Goal: Check status: Check status

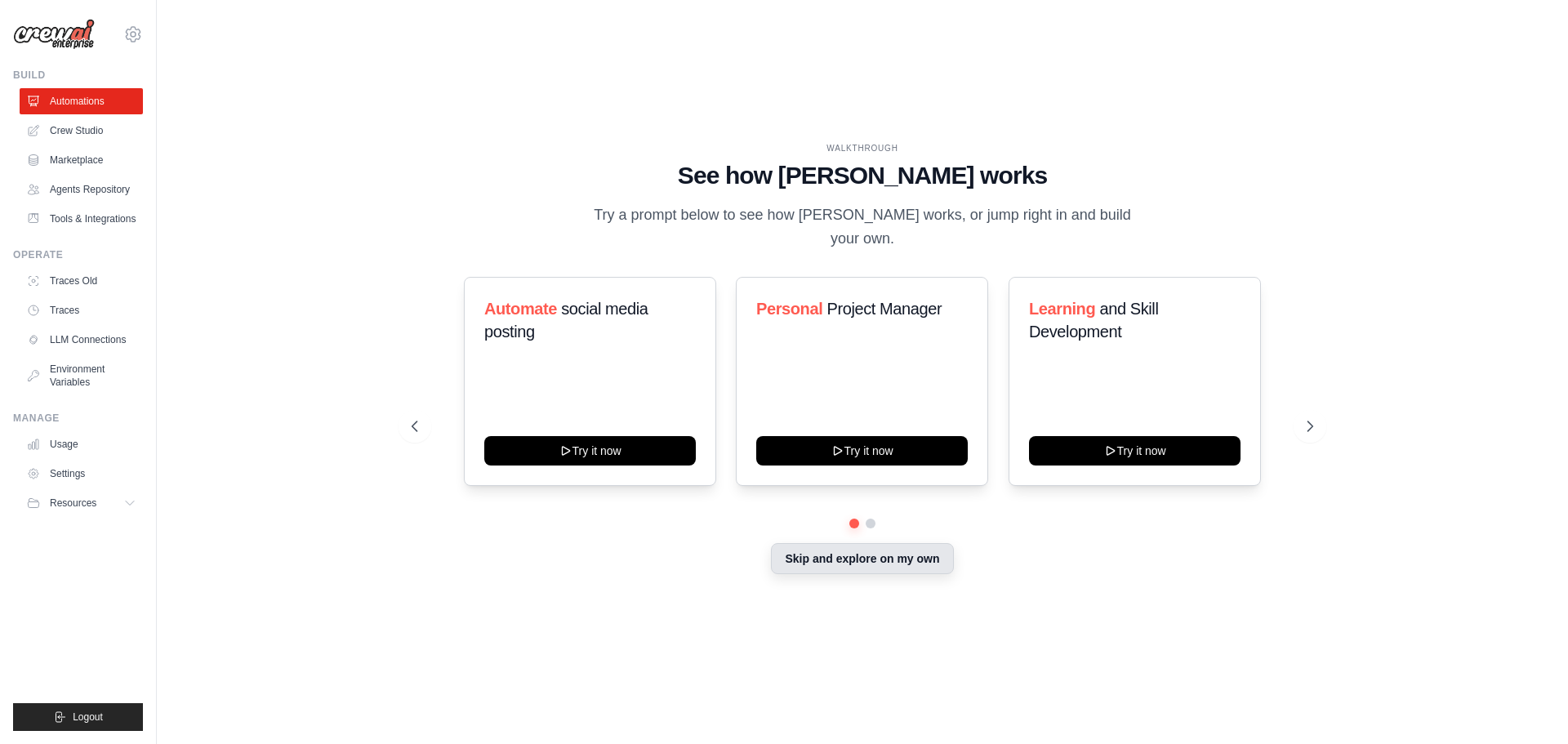
click at [899, 557] on button "Skip and explore on my own" at bounding box center [862, 558] width 182 height 31
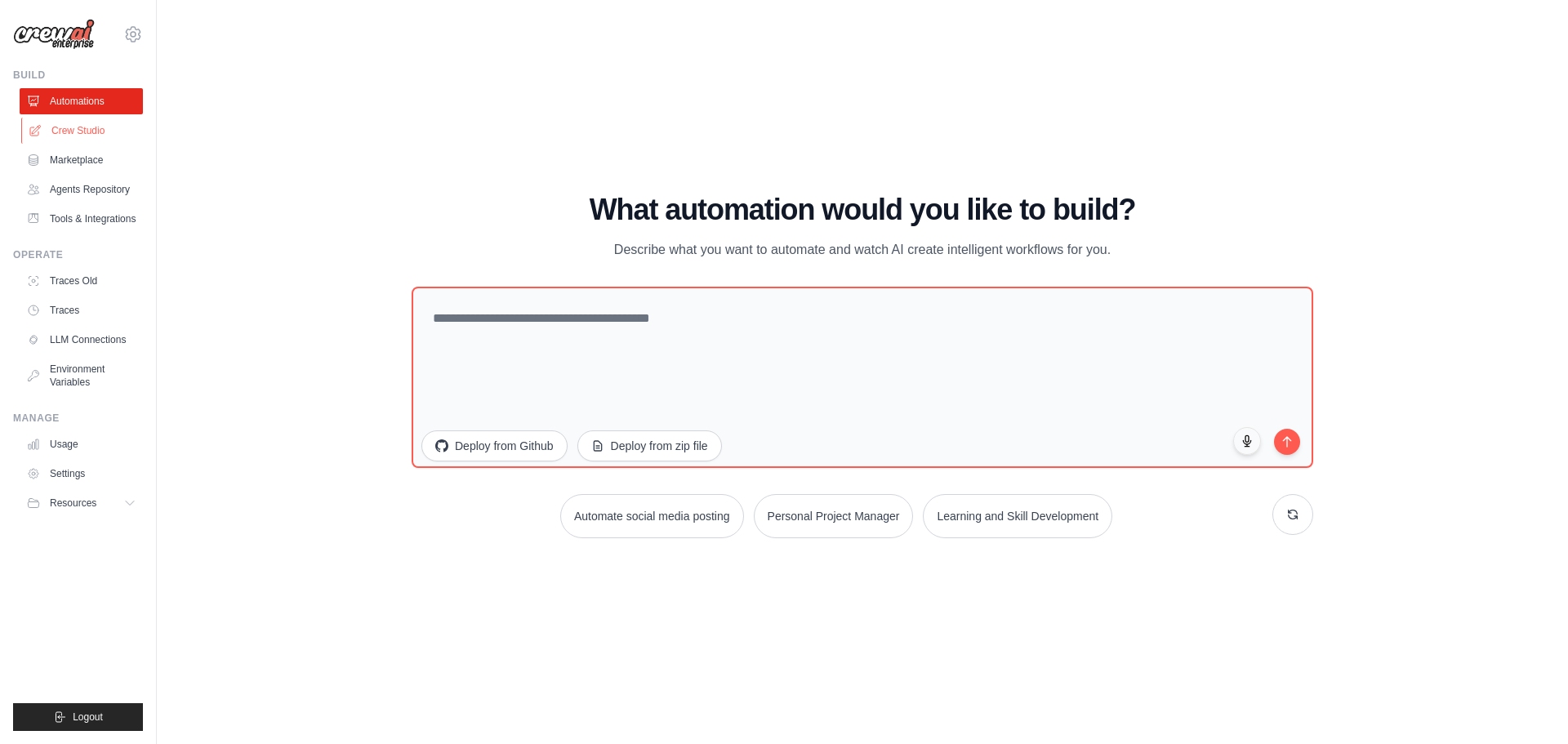
click at [74, 135] on link "Crew Studio" at bounding box center [83, 130] width 123 height 26
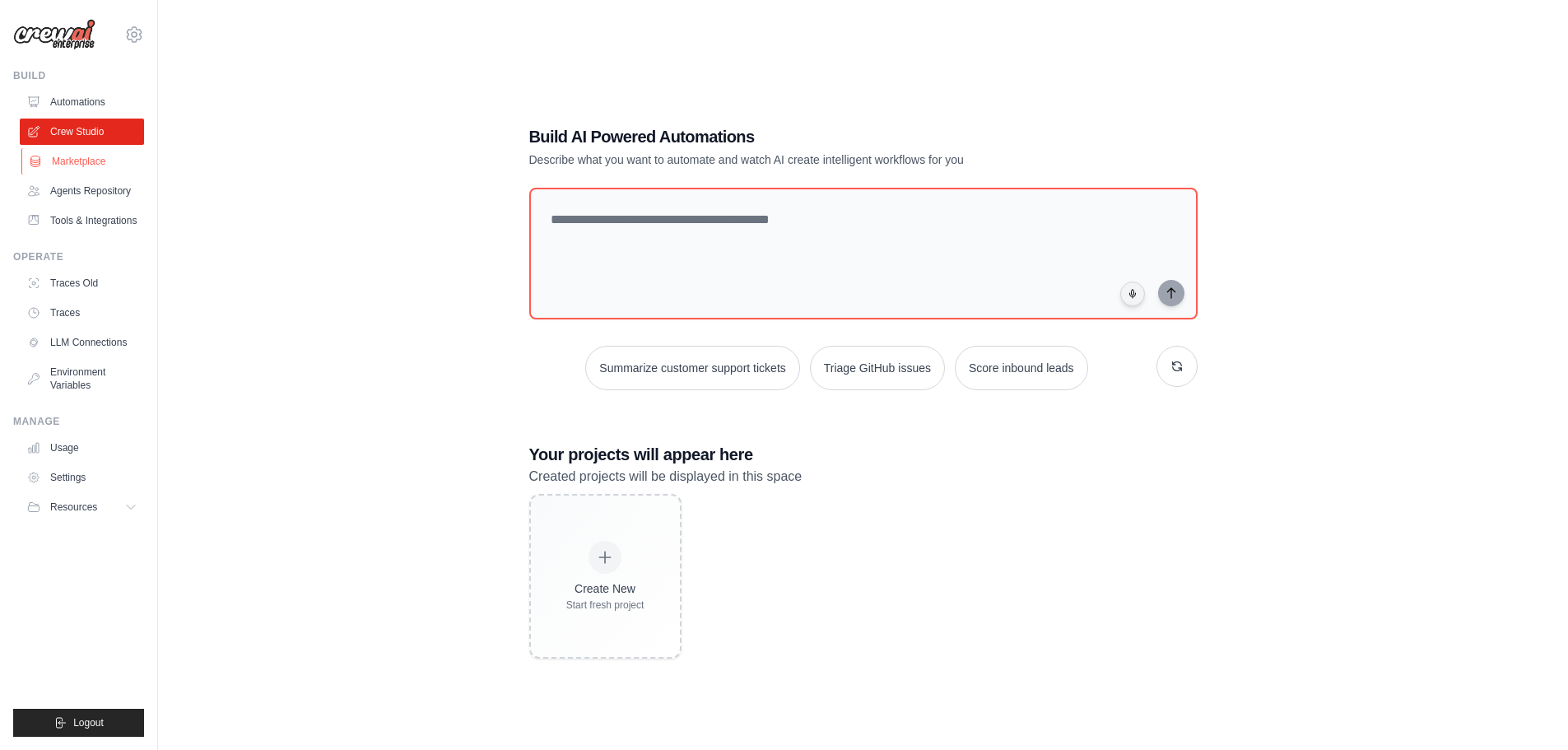
click at [81, 167] on link "Marketplace" at bounding box center [83, 161] width 124 height 26
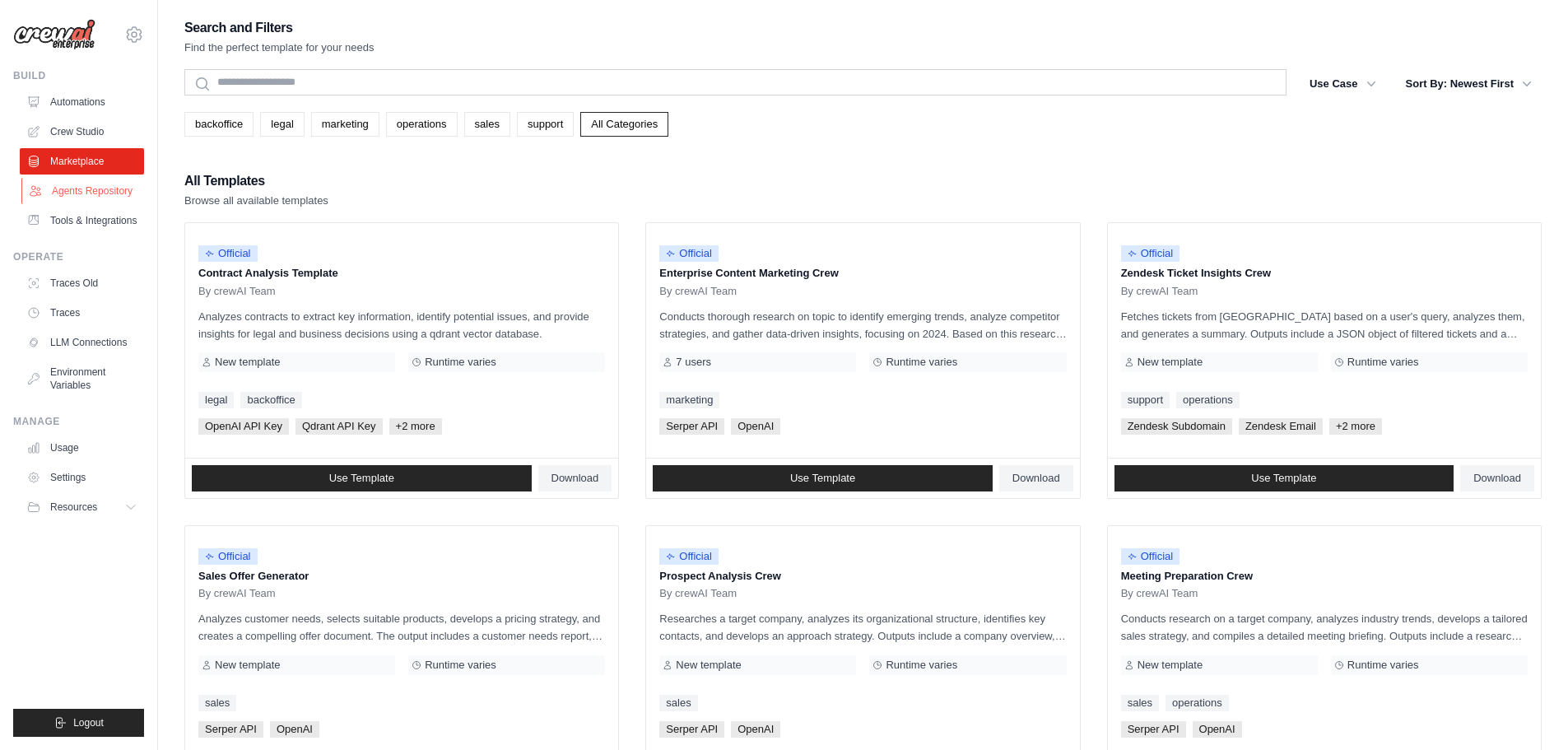
click at [84, 194] on link "Agents Repository" at bounding box center [83, 190] width 124 height 26
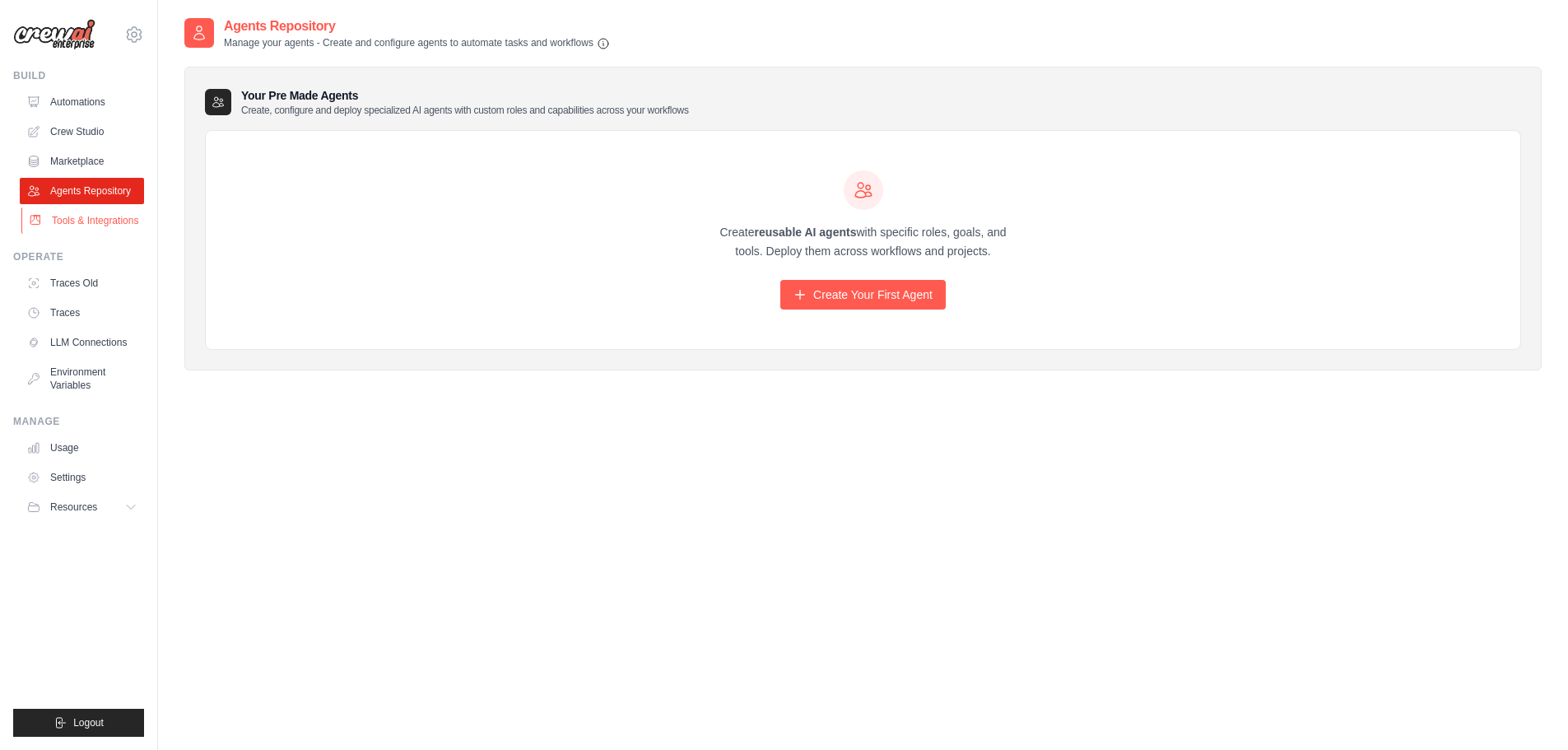
click at [88, 224] on link "Tools & Integrations" at bounding box center [83, 220] width 124 height 26
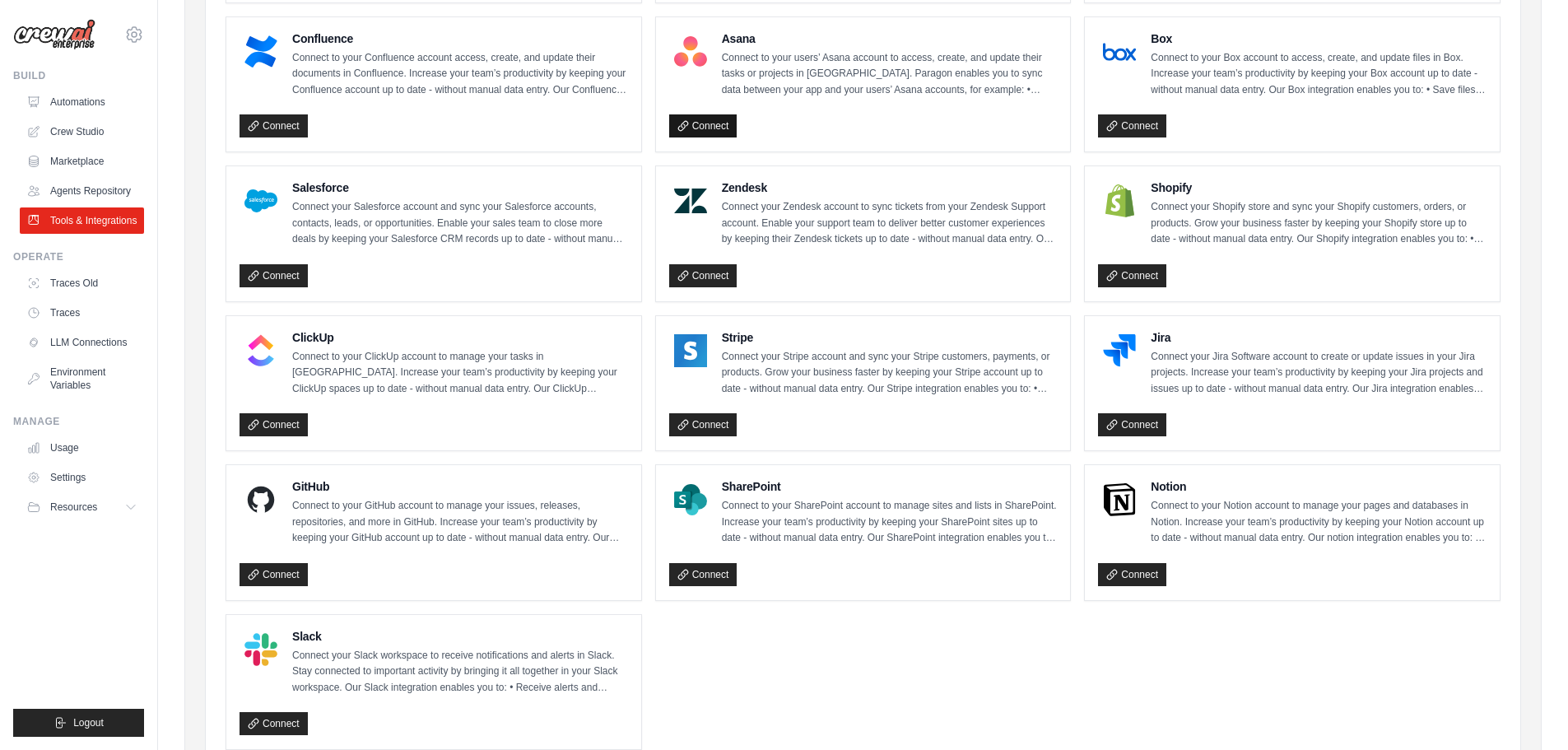
scroll to position [731, 0]
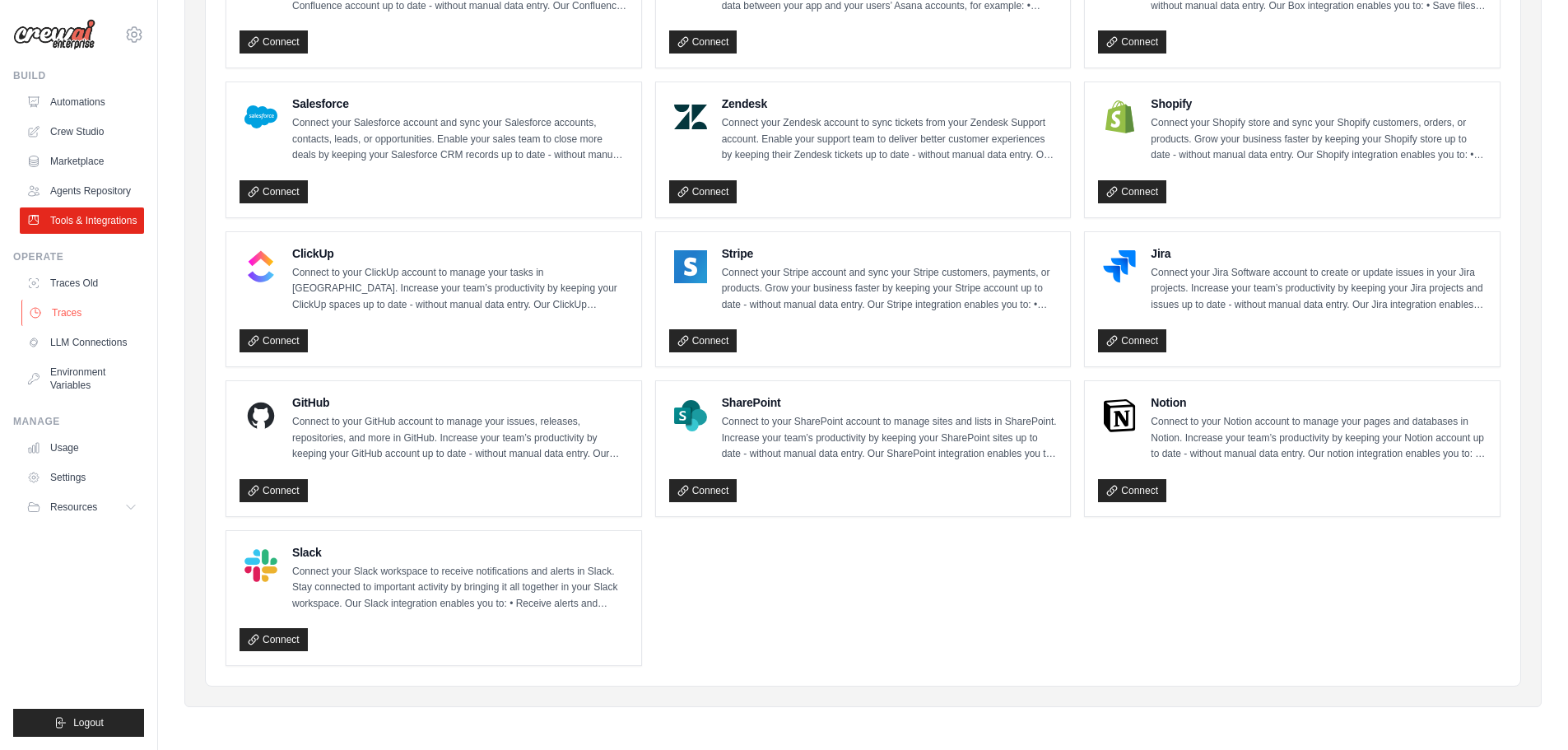
click at [77, 304] on link "Traces" at bounding box center [83, 312] width 124 height 26
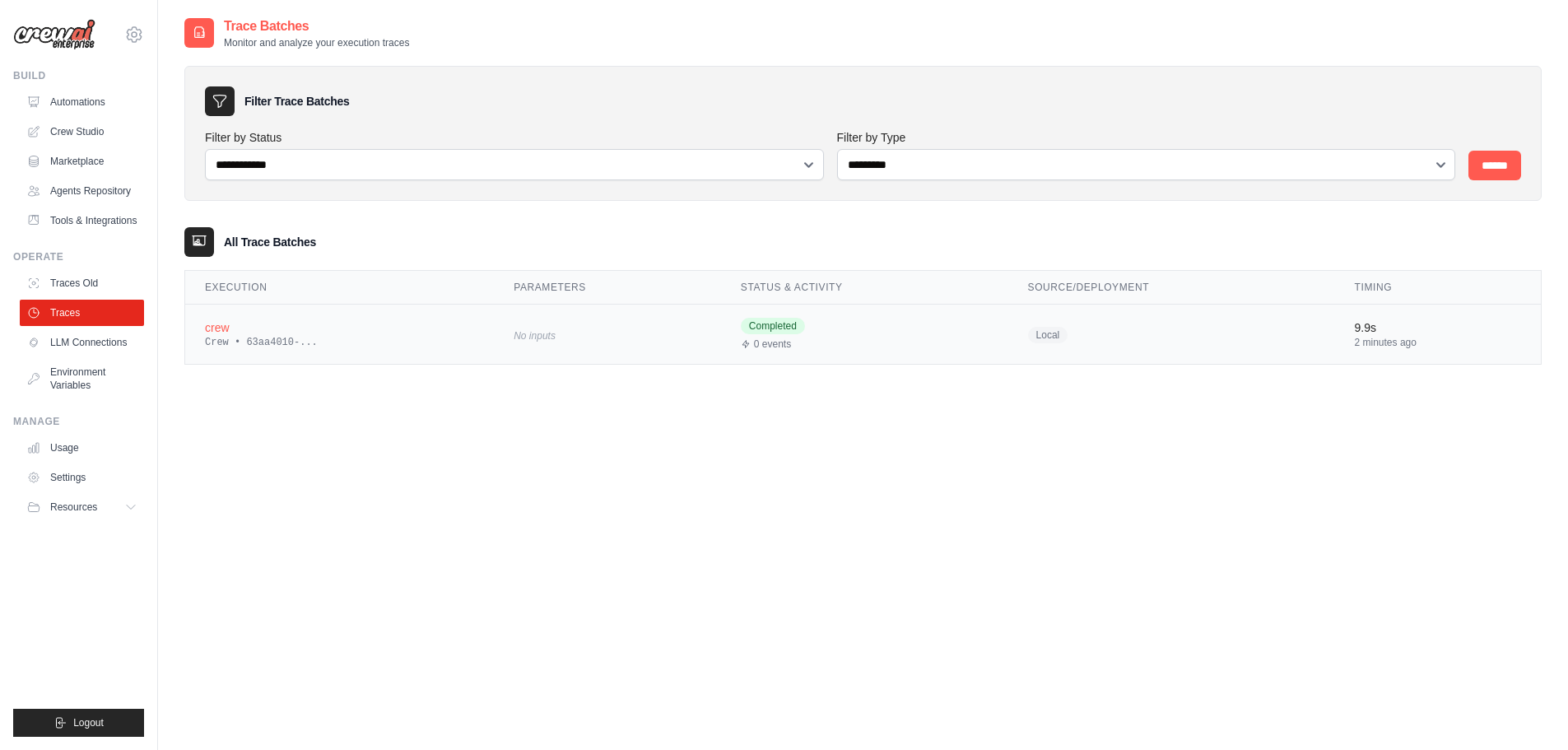
click at [251, 338] on div "Crew • 63aa4010-..." at bounding box center [339, 342] width 270 height 13
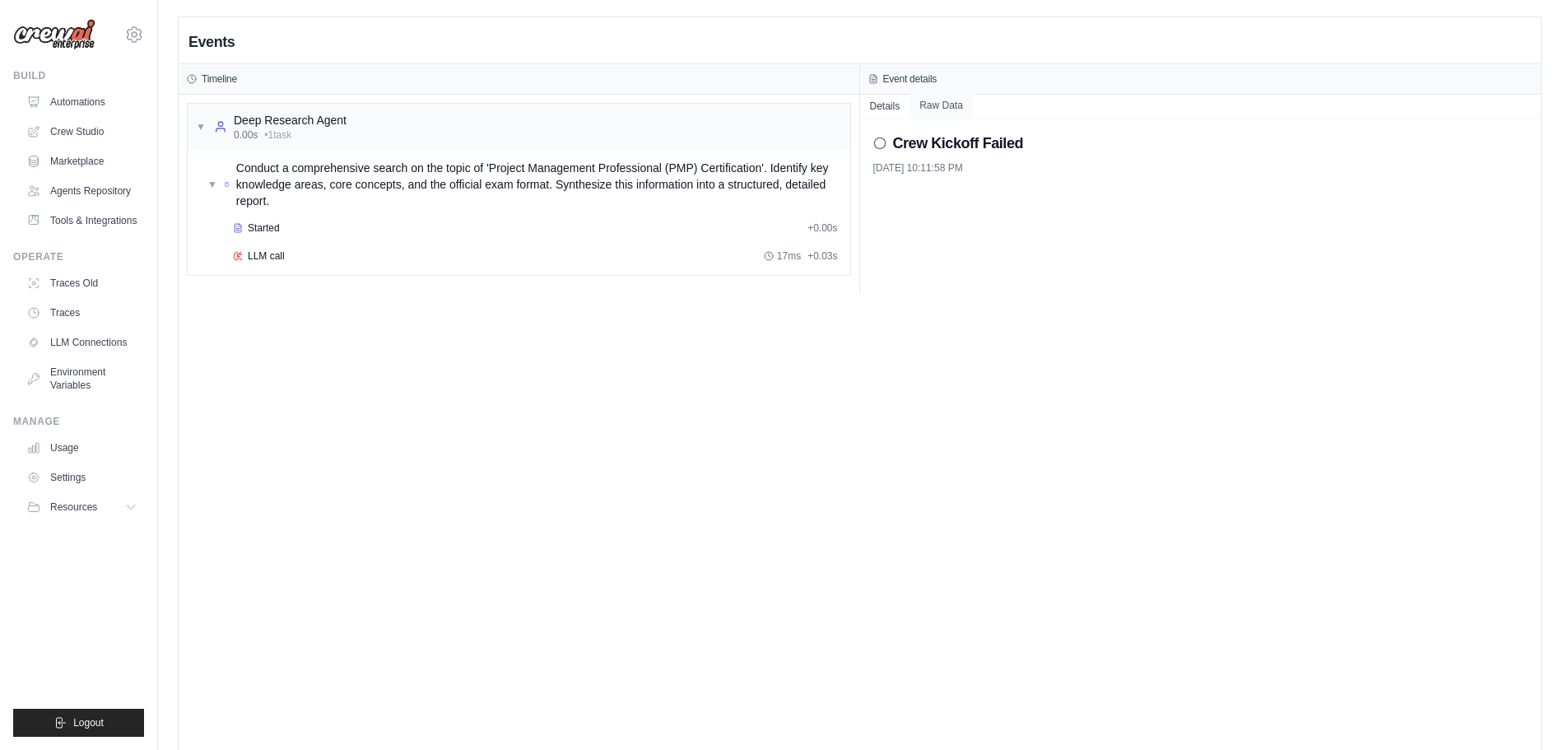
click at [952, 100] on button "Raw Data" at bounding box center [941, 105] width 64 height 23
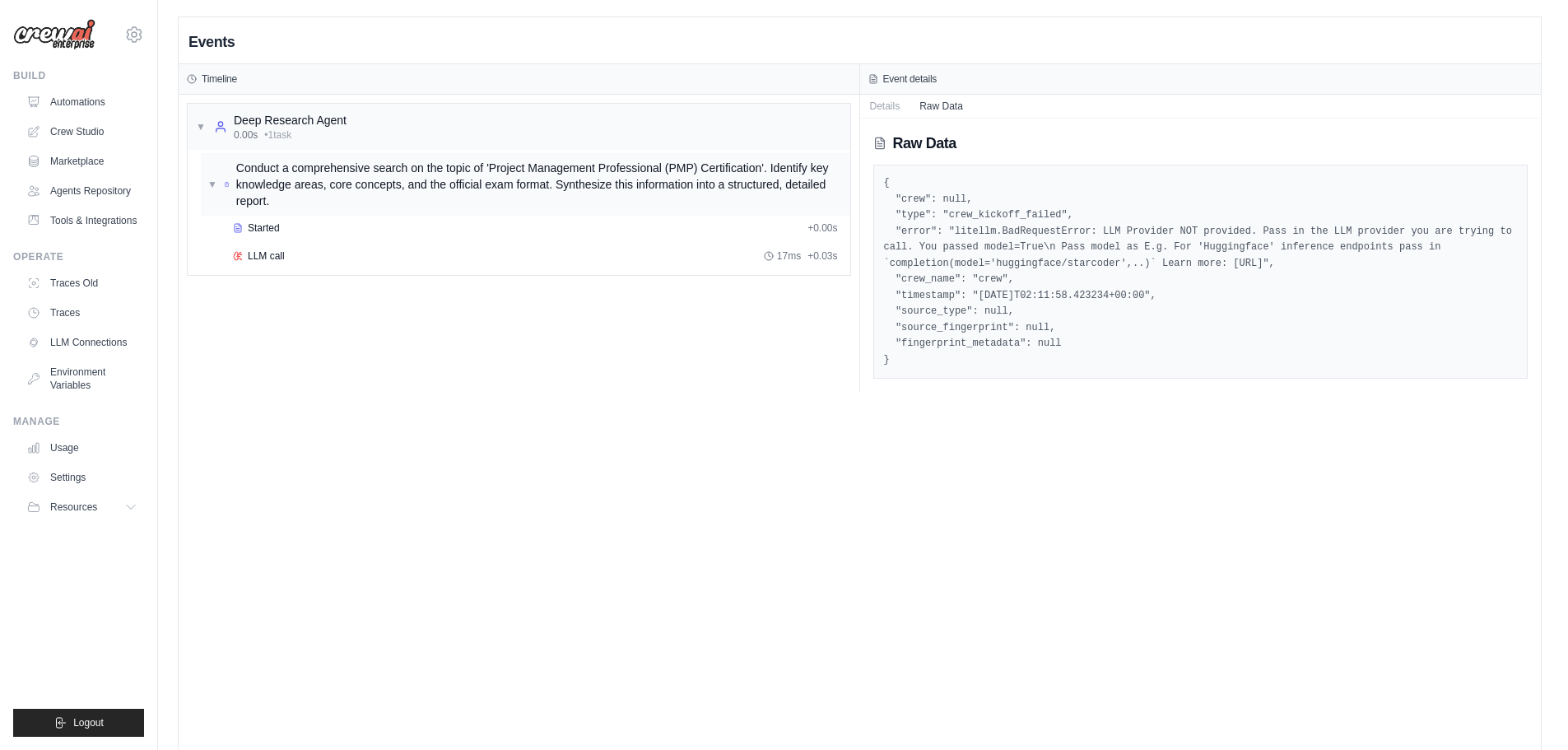
click at [265, 181] on span "Conduct a comprehensive search on the topic of 'Project Management Professional…" at bounding box center [540, 185] width 607 height 49
click at [265, 181] on span "Conduct a comprehensive search on the topic of 'Project Management Professional…" at bounding box center [538, 185] width 610 height 49
click at [293, 128] on div "Deep Research Agent 0.00s • 1 task" at bounding box center [290, 127] width 113 height 30
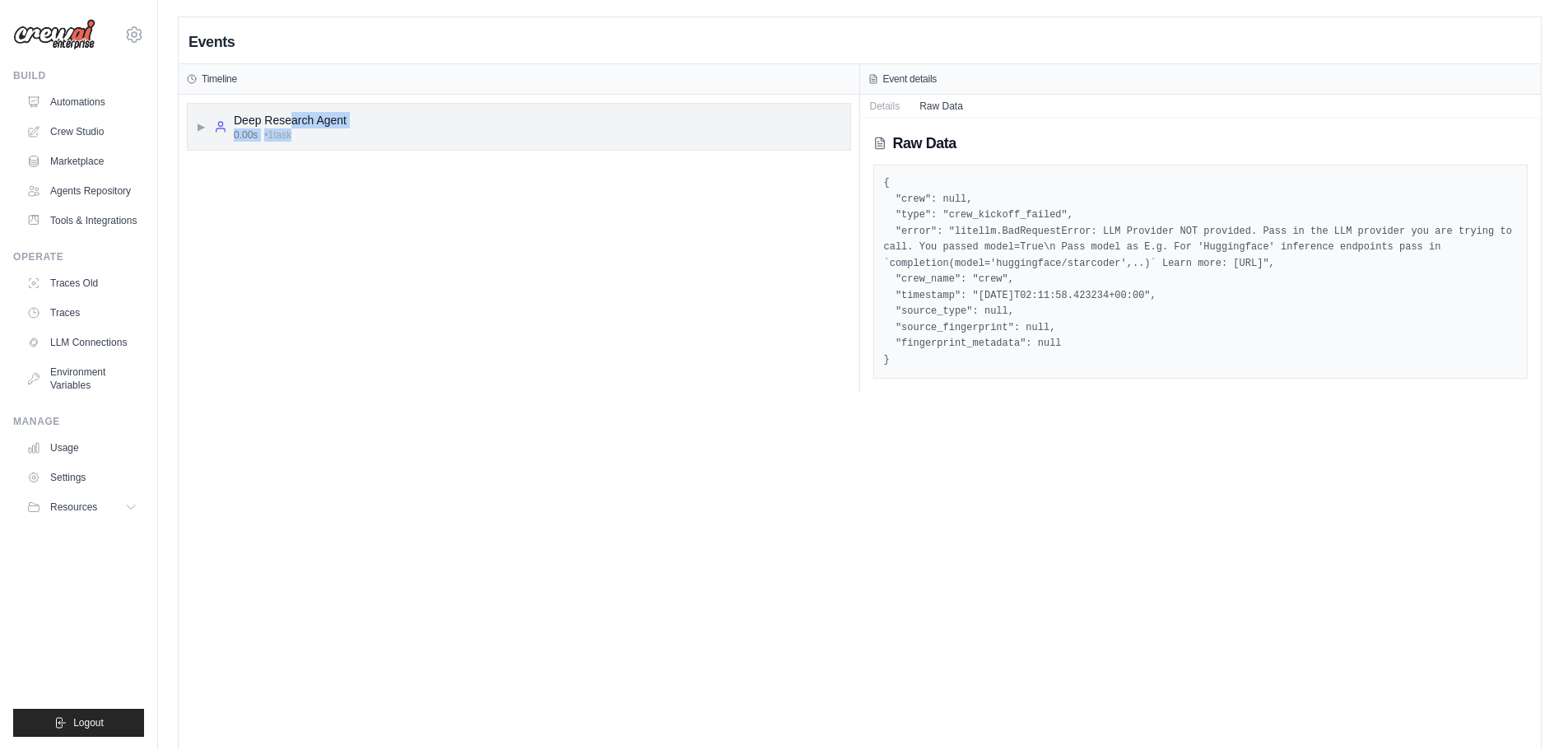
click at [291, 128] on div "Deep Research Agent" at bounding box center [290, 120] width 113 height 16
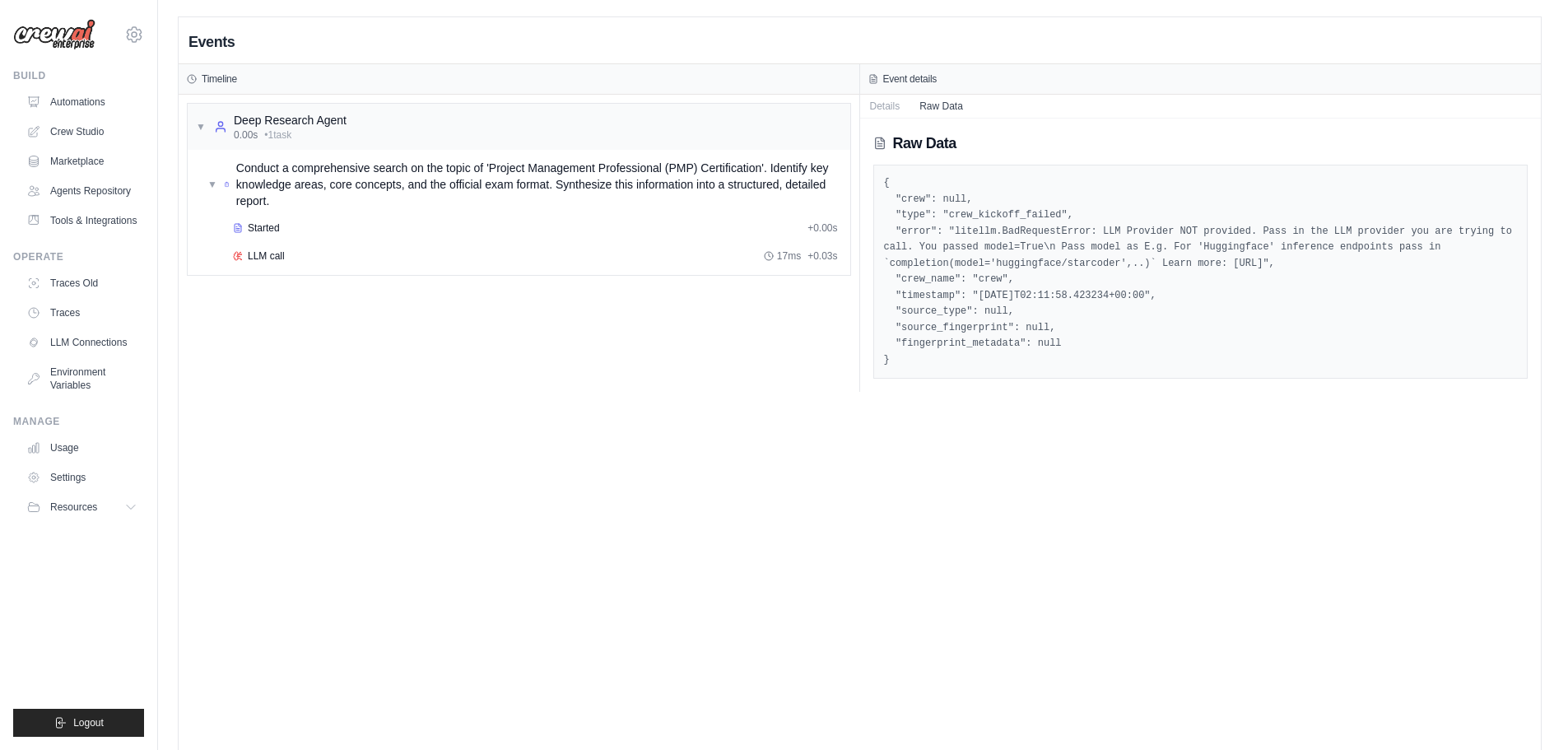
click at [436, 457] on div "Events Timeline ▼ Deep Research Agent 0.00s • 1 task ▼ Conduct a comprehensive …" at bounding box center [860, 392] width 1362 height 750
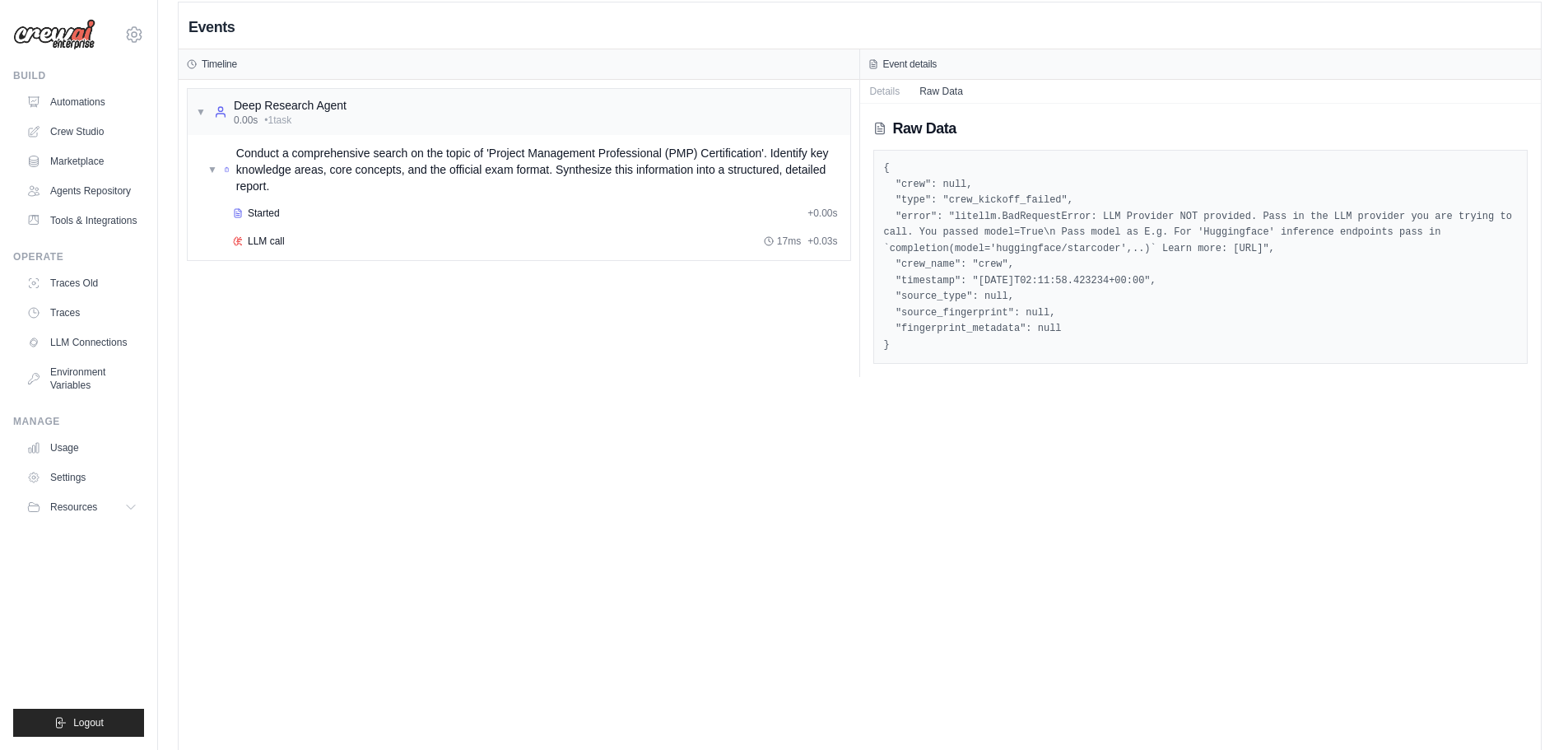
scroll to position [35, 0]
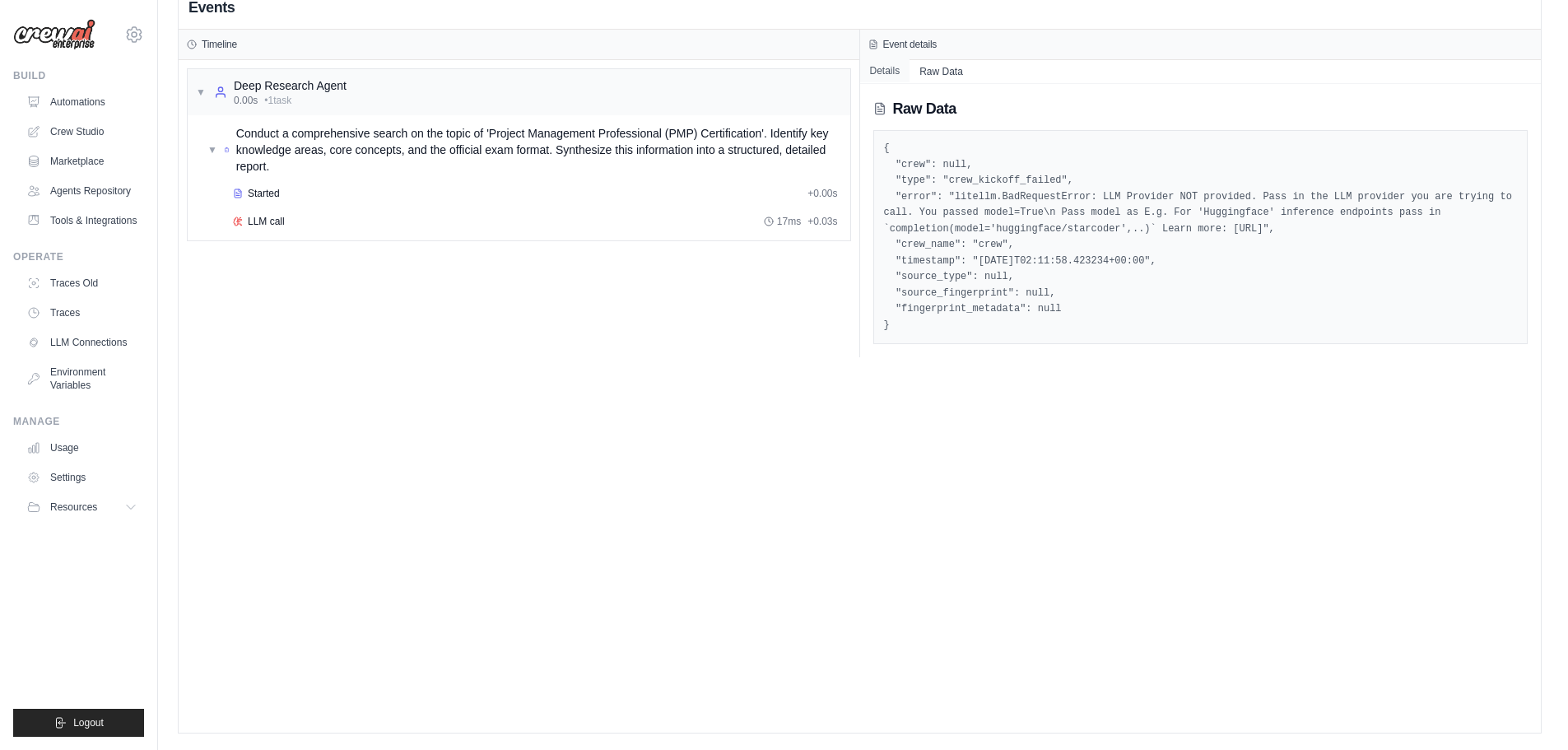
click at [878, 79] on button "Details" at bounding box center [885, 71] width 50 height 23
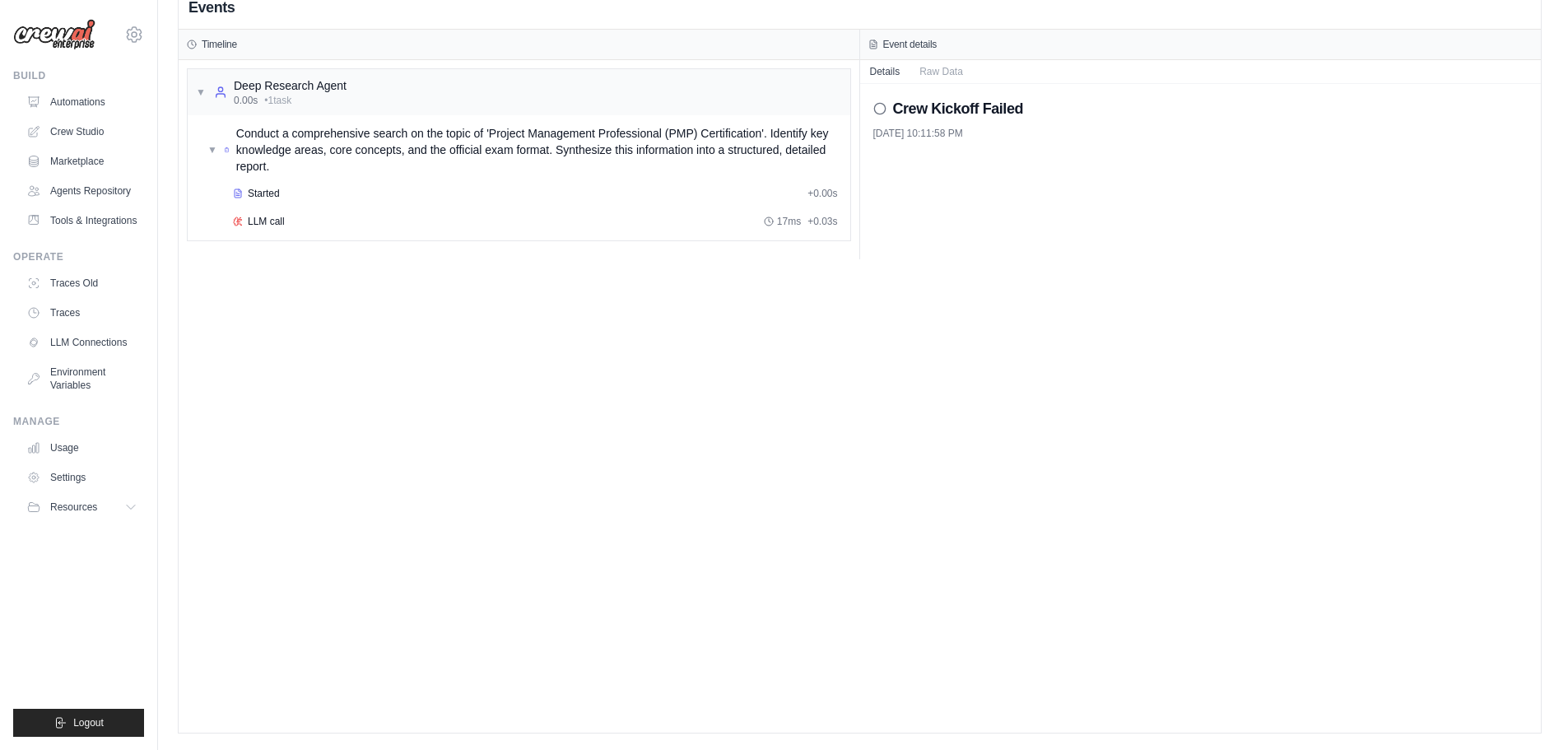
click at [898, 44] on h3 "Event details" at bounding box center [911, 44] width 54 height 13
click at [211, 44] on h3 "Timeline" at bounding box center [219, 44] width 36 height 13
click at [246, 85] on div "Deep Research Agent" at bounding box center [290, 85] width 113 height 16
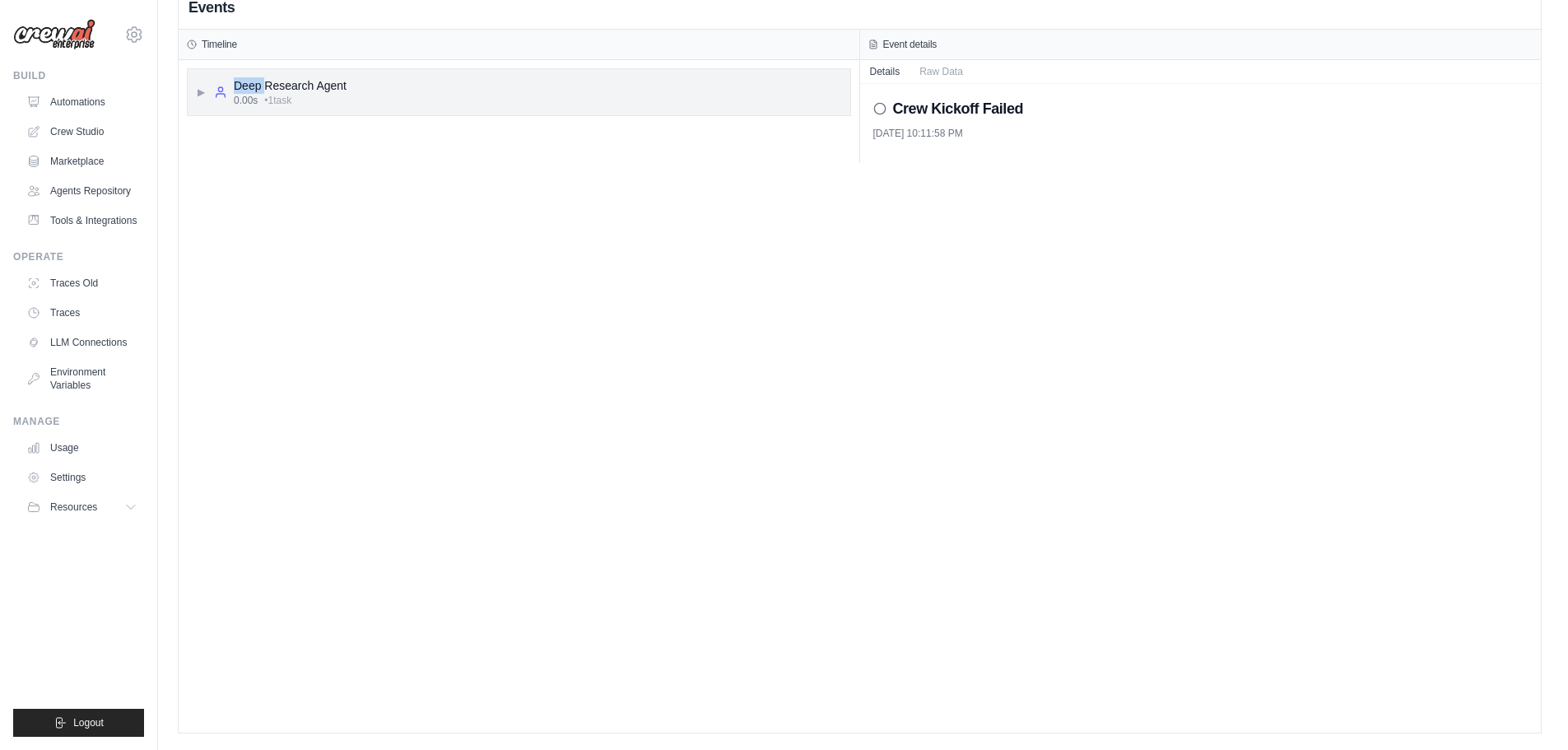
click at [246, 85] on div "Deep Research Agent" at bounding box center [290, 85] width 113 height 16
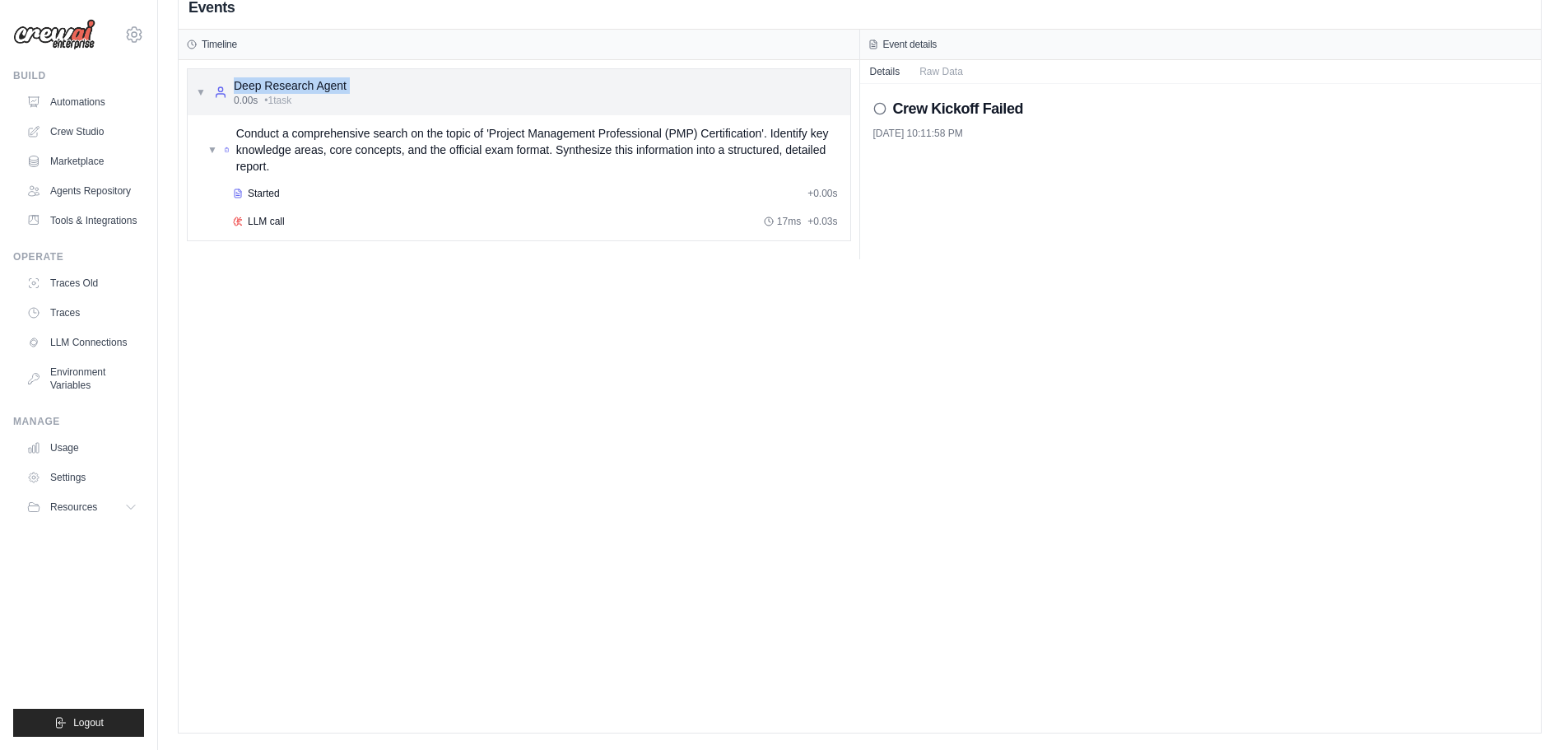
click at [246, 85] on div "Deep Research Agent" at bounding box center [290, 85] width 113 height 16
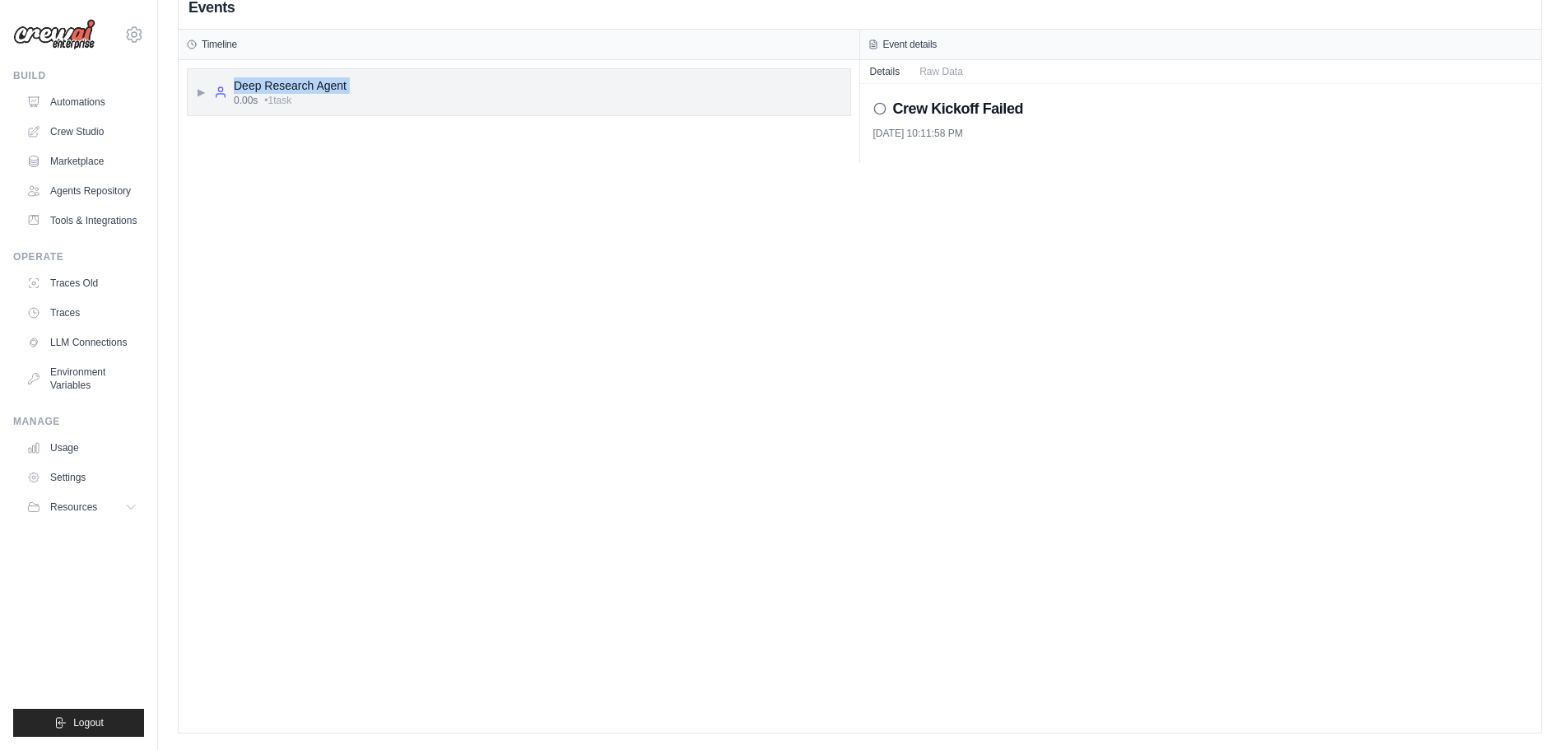
click at [246, 85] on div "Deep Research Agent" at bounding box center [290, 85] width 113 height 16
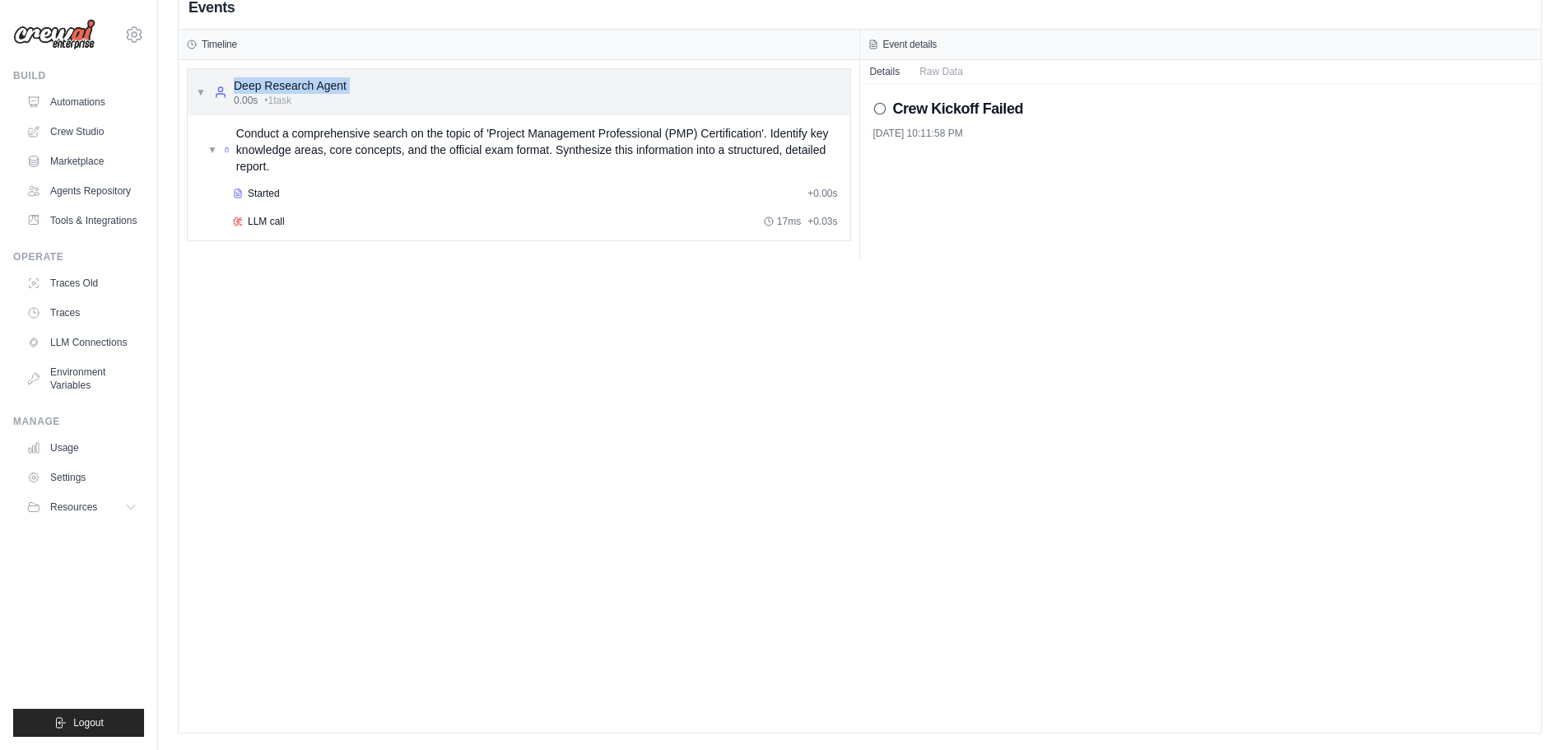
click at [246, 85] on div "Deep Research Agent" at bounding box center [290, 85] width 113 height 16
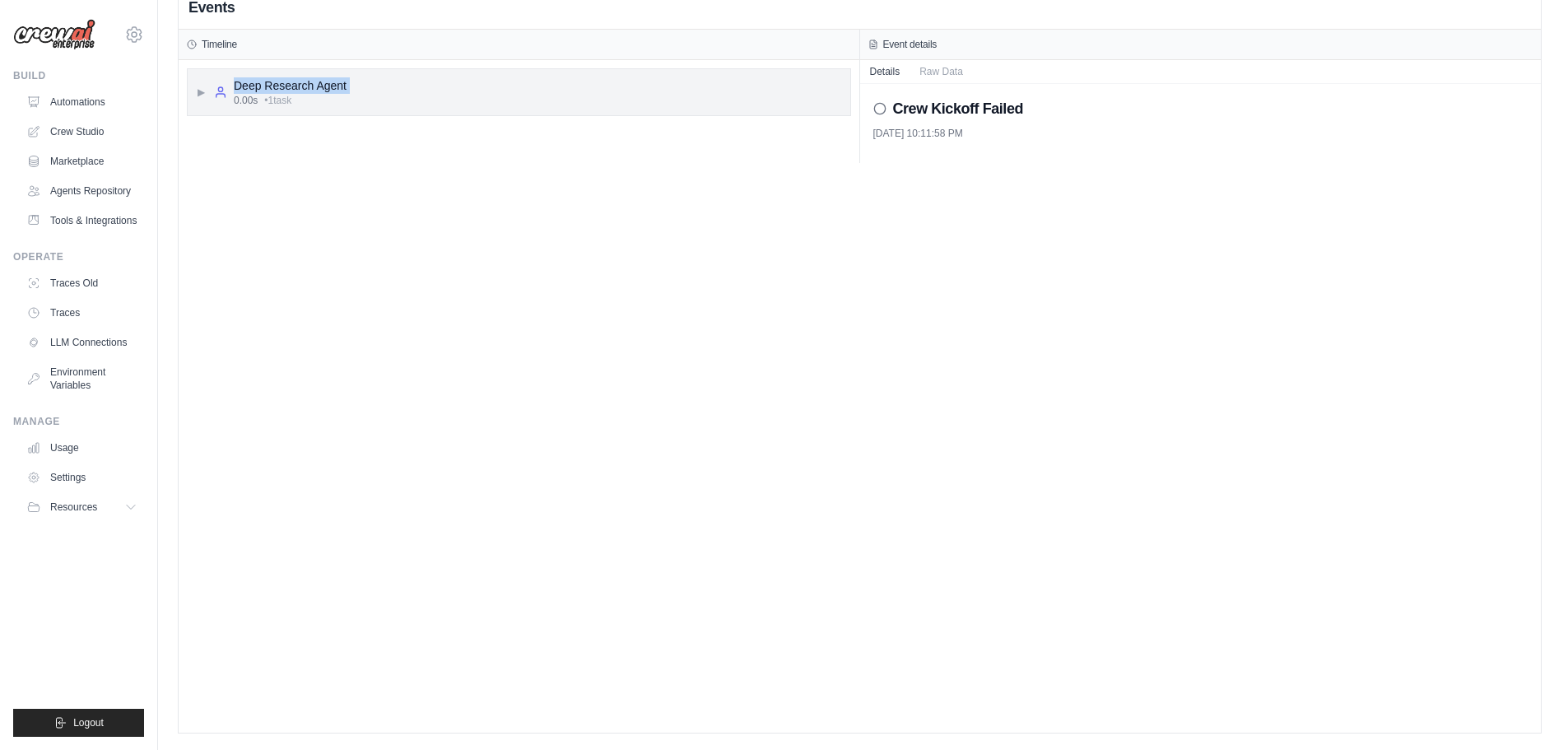
click at [246, 85] on div "Deep Research Agent" at bounding box center [290, 85] width 113 height 16
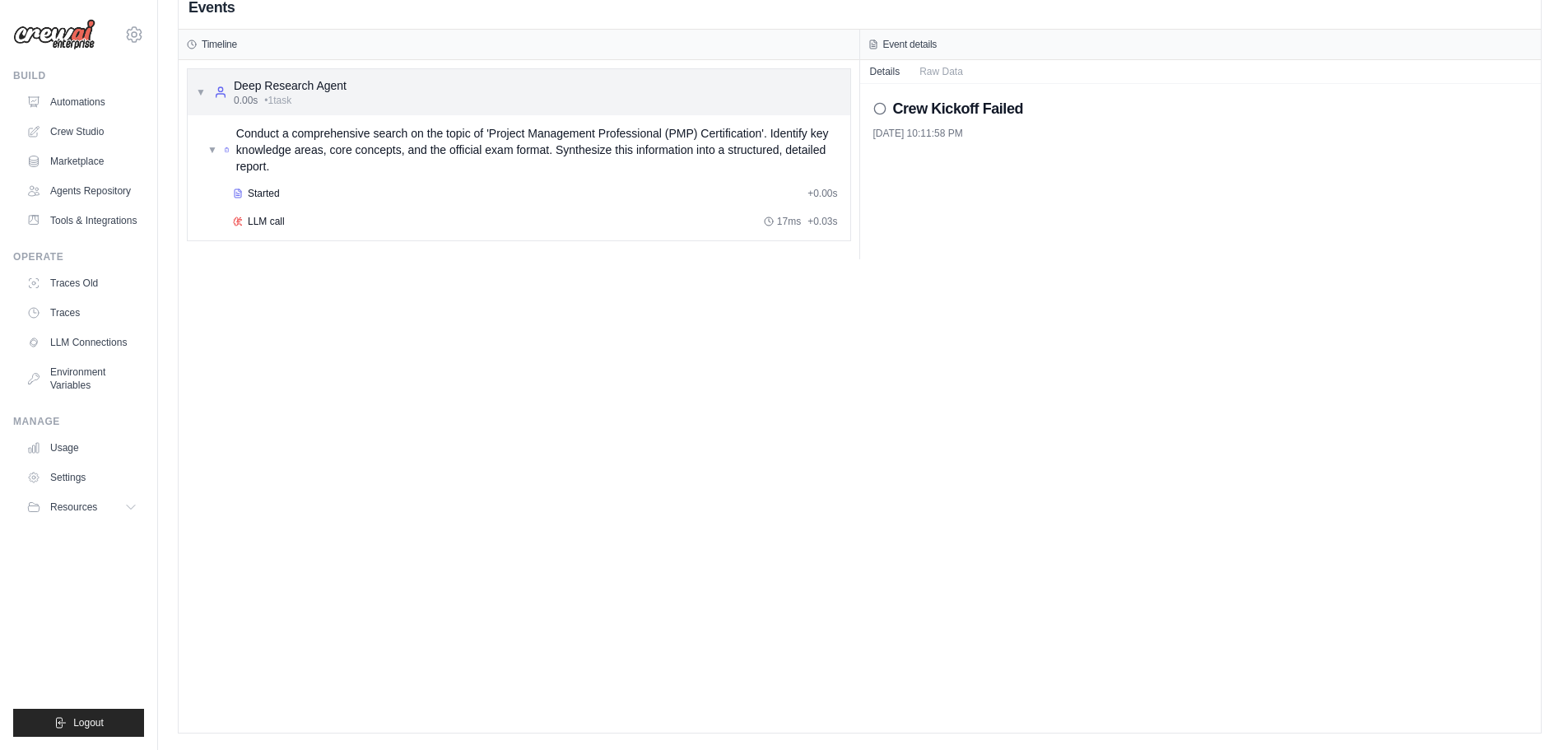
click at [292, 97] on span "• 1 task" at bounding box center [278, 99] width 27 height 13
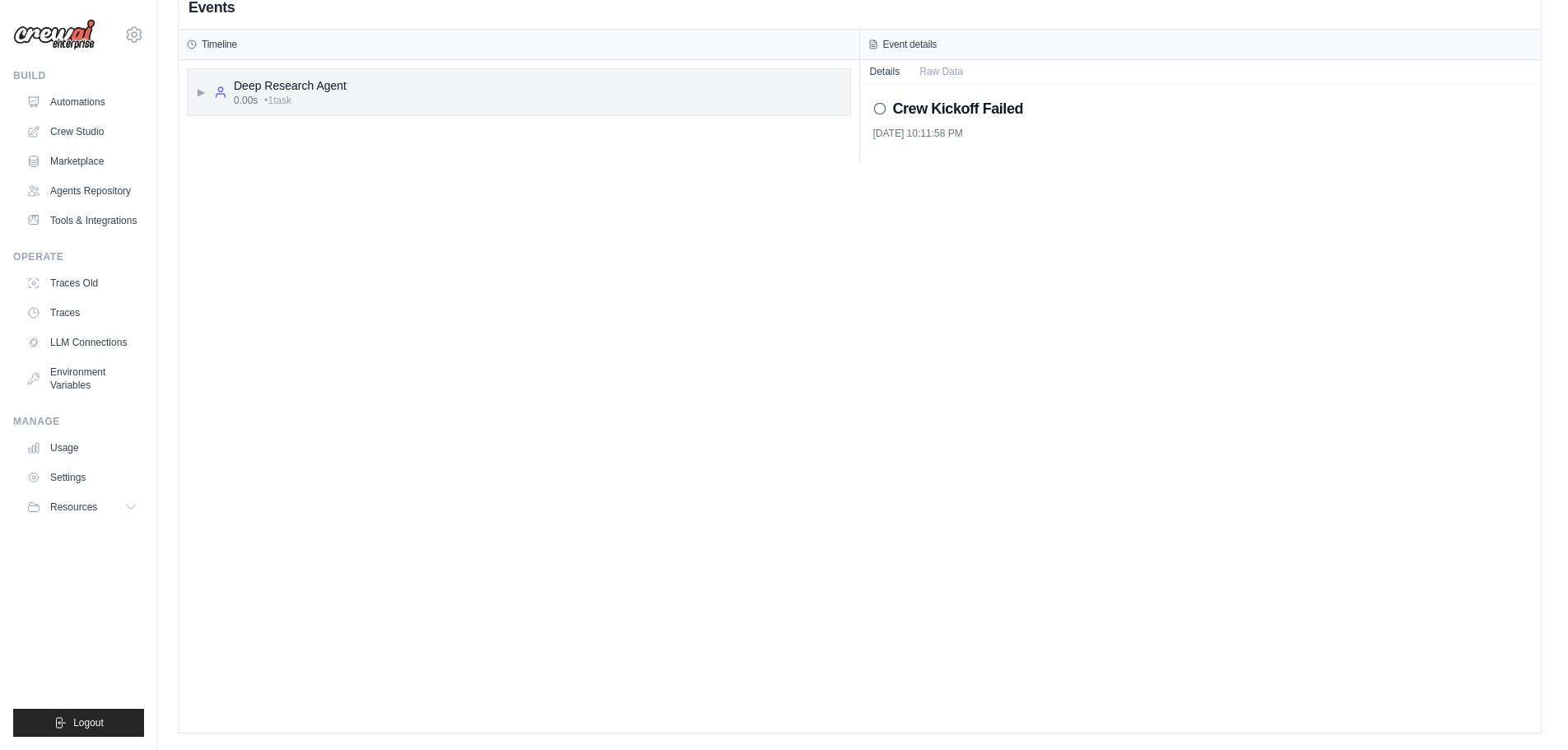
click at [286, 95] on span "• 1 task" at bounding box center [278, 99] width 27 height 13
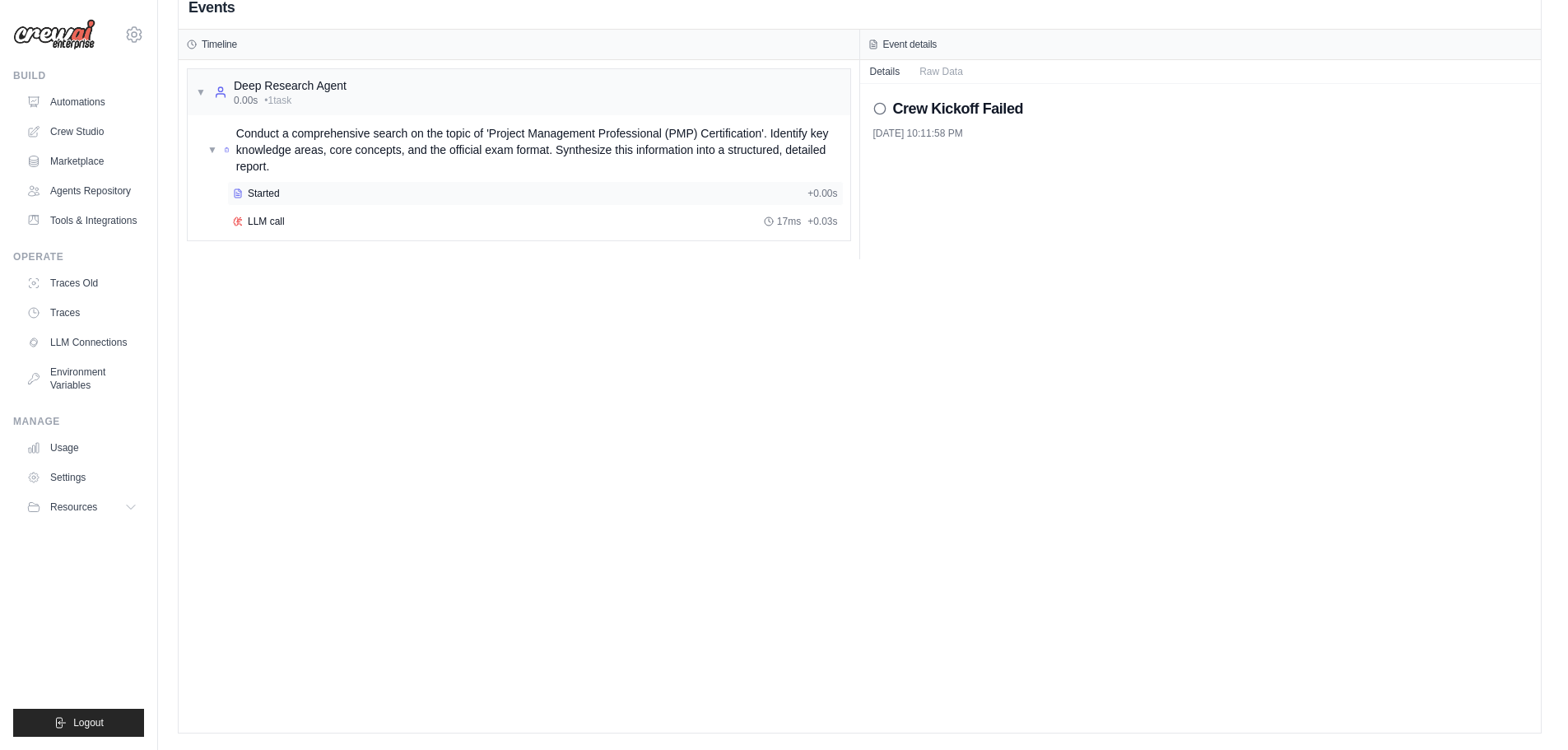
click at [287, 185] on div "Started + 0.00s" at bounding box center [535, 193] width 616 height 25
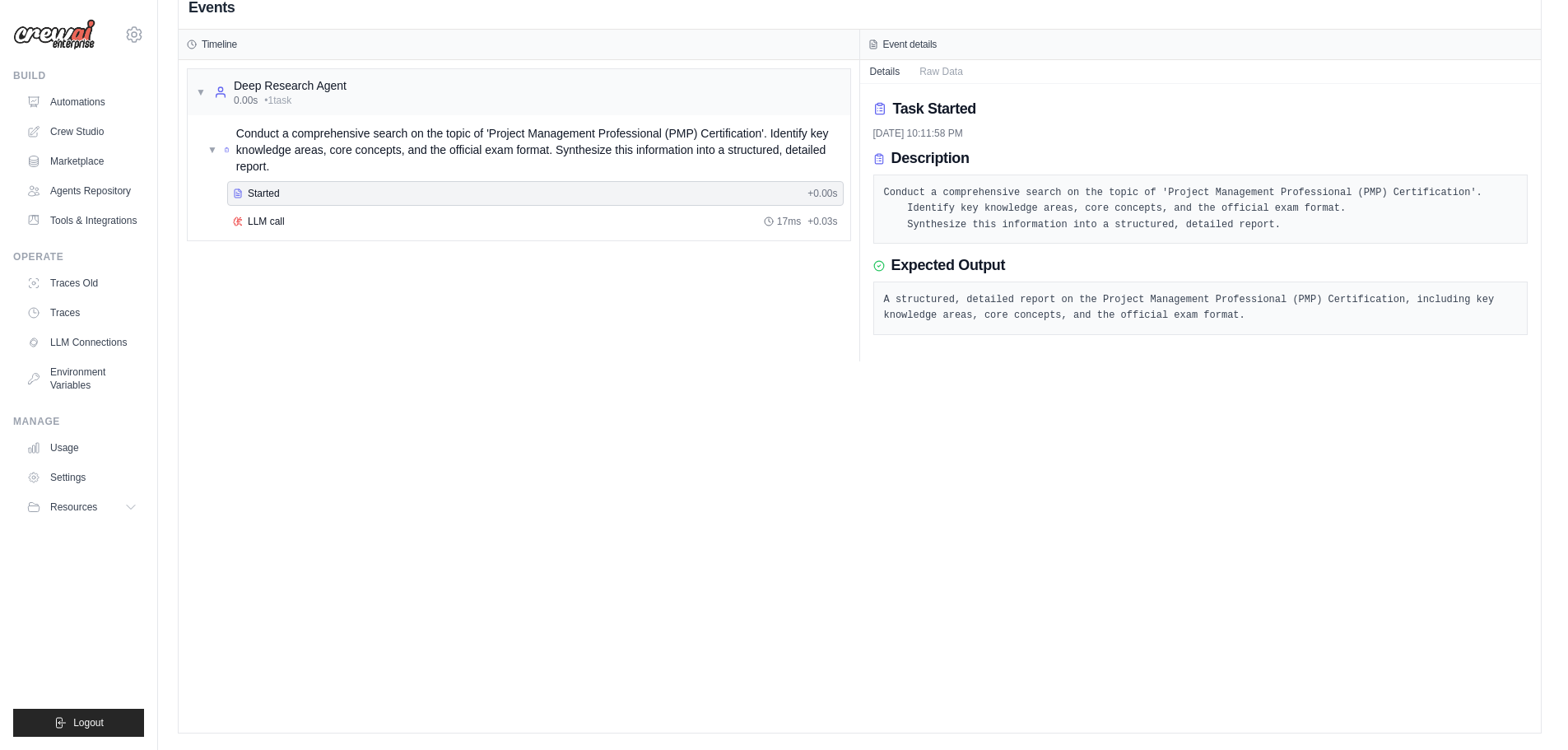
click at [623, 472] on div "Events Timeline ▼ Deep Research Agent 0.00s • 1 task ▼ Conduct a comprehensive …" at bounding box center [860, 358] width 1362 height 750
